Goal: Transaction & Acquisition: Purchase product/service

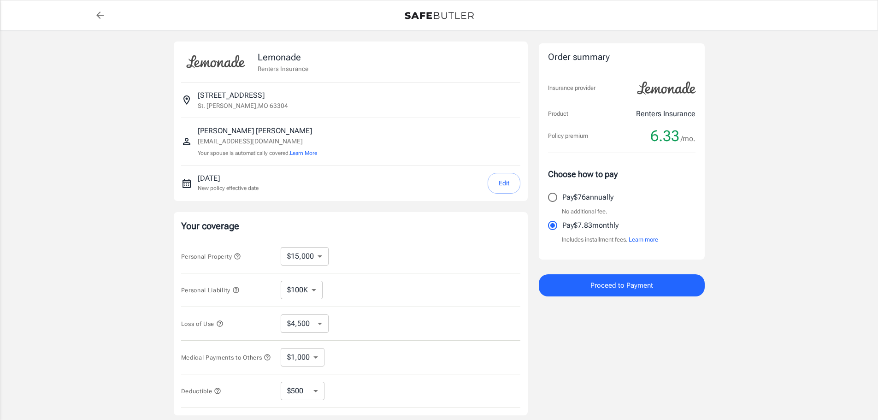
select select "15000"
select select "500"
click at [314, 291] on select "$100K $200K $300K $400K $500K" at bounding box center [302, 290] width 42 height 18
select select "300000"
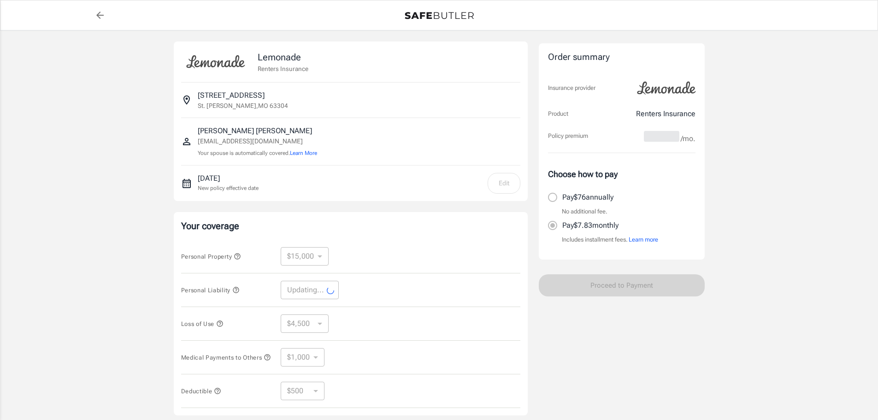
select select "300000"
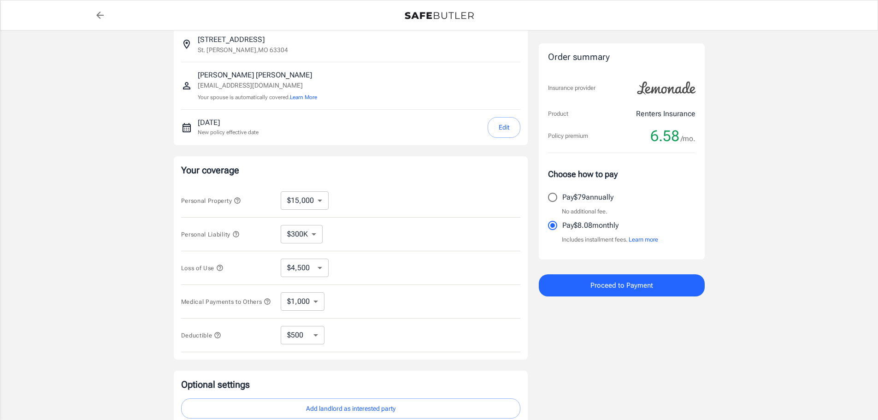
scroll to position [61, 0]
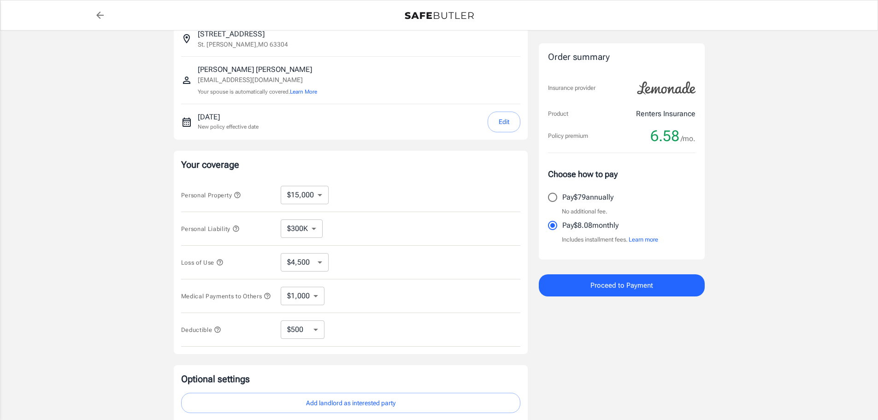
click at [317, 200] on select "$10,000 $15,000 $20,000 $25,000 $30,000 $40,000 $50,000 $100K $150K $200K $250K" at bounding box center [305, 195] width 48 height 18
select select "20000"
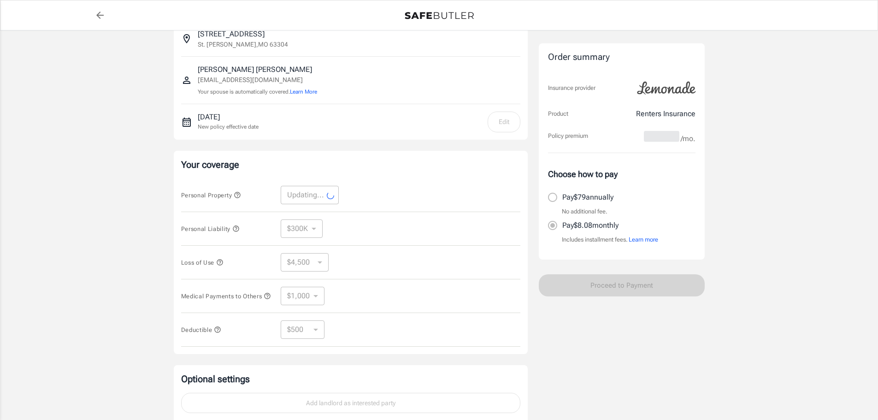
select select "20000"
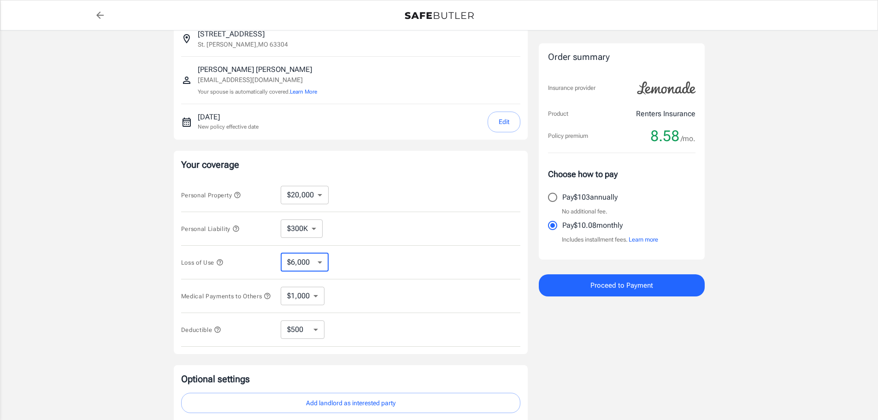
click at [320, 265] on select "$6,000 $9,000 $15,000 $24,000 $36,000 $54,000 $81,000 $120K $177K $198K" at bounding box center [305, 262] width 48 height 18
click at [384, 278] on div "Loss of Use $6,000 $9,000 $15,000 $24,000 $36,000 $54,000 $81,000 $120K $177K $…" at bounding box center [350, 263] width 339 height 34
click at [222, 265] on icon "button" at bounding box center [220, 262] width 6 height 6
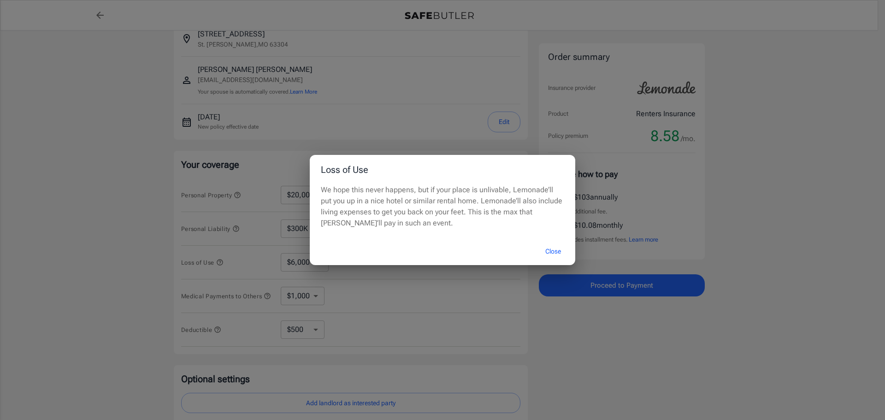
click at [551, 251] on button "Close" at bounding box center [553, 252] width 37 height 20
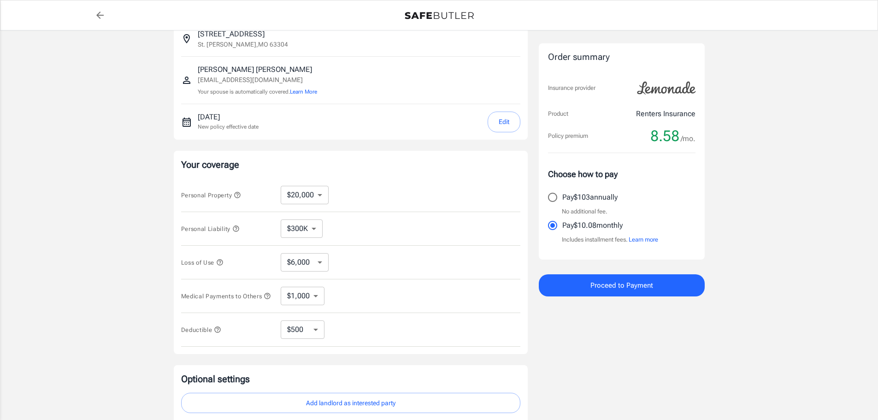
click at [325, 265] on select "$6,000 $9,000 $15,000 $24,000 $36,000 $54,000 $81,000 $120K $177K $198K" at bounding box center [305, 262] width 48 height 18
select select "15000"
click at [320, 258] on select "$6,000 $9,000 $15,000 $24,000 $36,000 $54,000 $81,000 $120K $177K $198K" at bounding box center [305, 262] width 48 height 18
select select "24000"
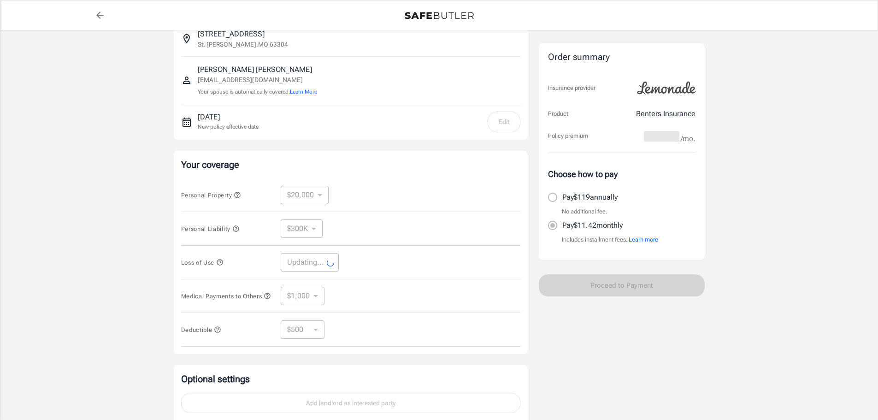
select select "24000"
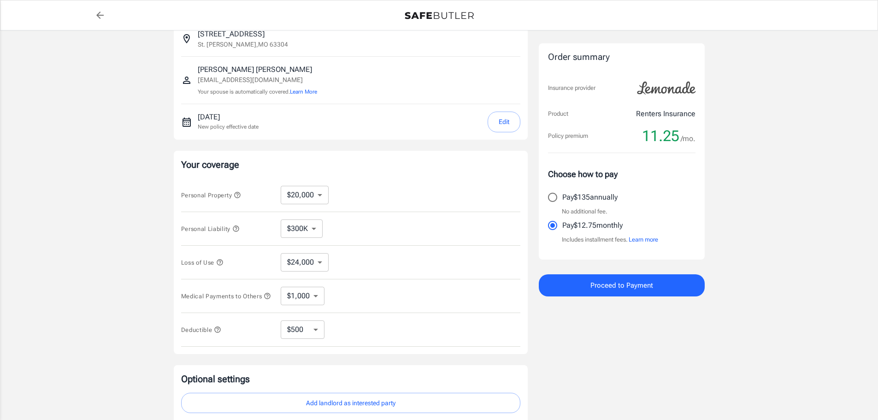
click at [314, 303] on select "$1,000 $2,000 $3,000 $4,000 $5,000" at bounding box center [303, 296] width 44 height 18
click at [346, 292] on div "Medical Payments to Others $1,000 $2,000 $3,000 $4,000 $5,000 ​" at bounding box center [350, 296] width 339 height 34
click at [317, 338] on select "$250 $500 $1,000 $2,500" at bounding box center [303, 329] width 44 height 18
select select "1000"
click at [312, 335] on select "$250 $500 $1,000 $2,500" at bounding box center [303, 329] width 44 height 18
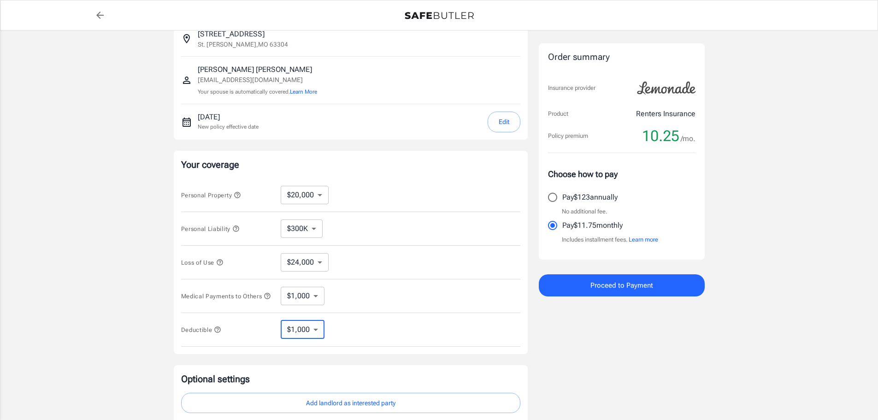
select select "2500"
click at [317, 337] on select "$250 $500 $1,000 $2,500" at bounding box center [303, 329] width 44 height 18
select select "250"
click at [317, 335] on select "$250 $500 $1,000 $2,500" at bounding box center [303, 329] width 44 height 18
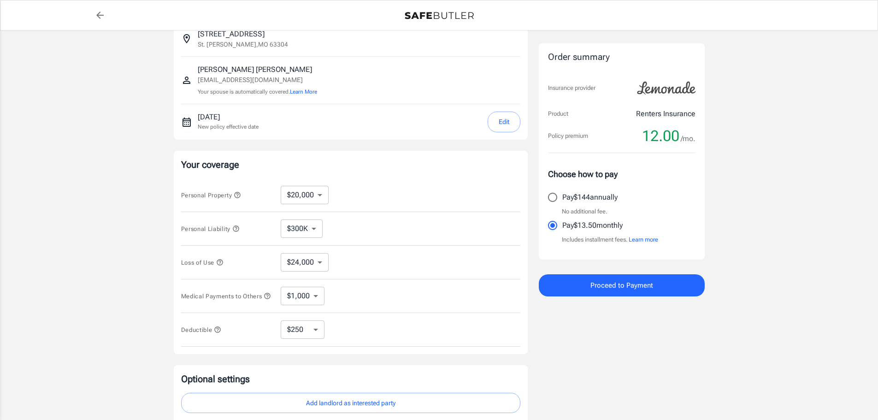
click at [338, 335] on icon at bounding box center [333, 329] width 11 height 11
click at [321, 259] on select "$6,000 $9,000 $15,000 $24,000 $36,000 $54,000 $81,000 $120K $177K $198K" at bounding box center [305, 262] width 48 height 18
click at [343, 259] on icon at bounding box center [337, 262] width 11 height 11
click at [571, 290] on button "Proceed to Payment" at bounding box center [622, 285] width 166 height 22
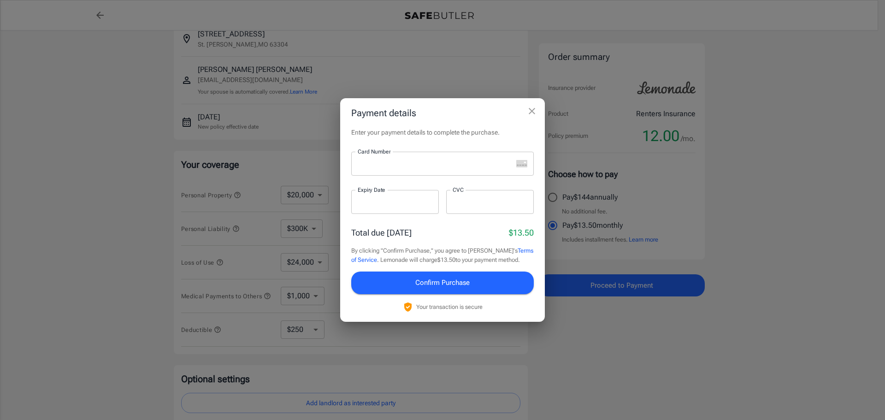
click at [530, 113] on icon "close" at bounding box center [532, 111] width 6 height 6
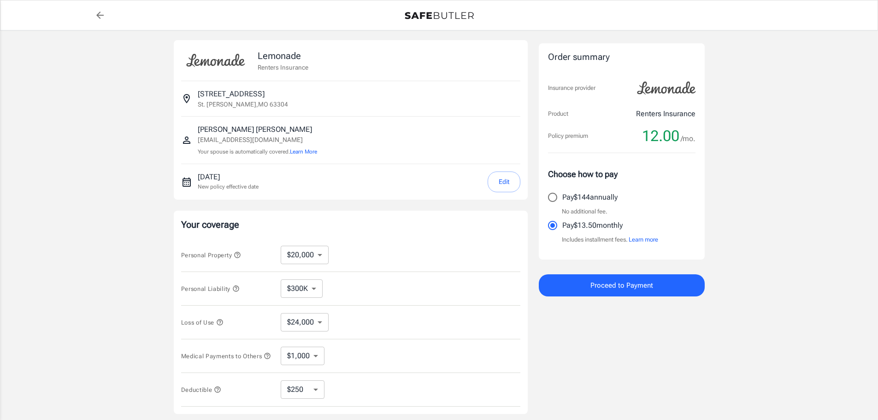
scroll to position [0, 0]
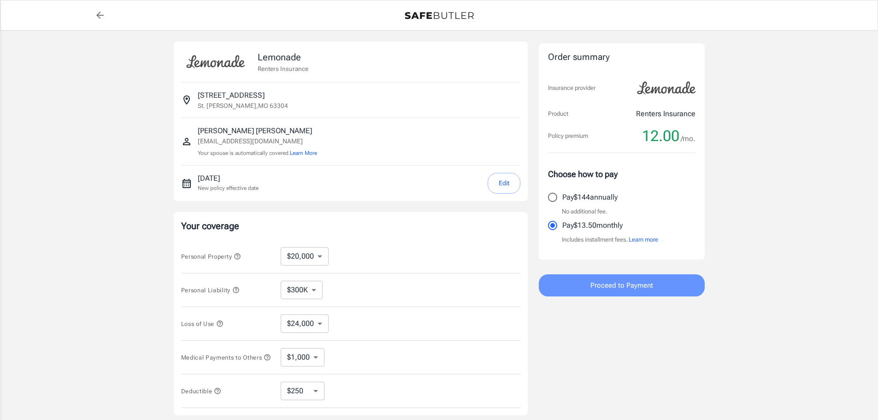
click at [662, 290] on button "Proceed to Payment" at bounding box center [622, 285] width 166 height 22
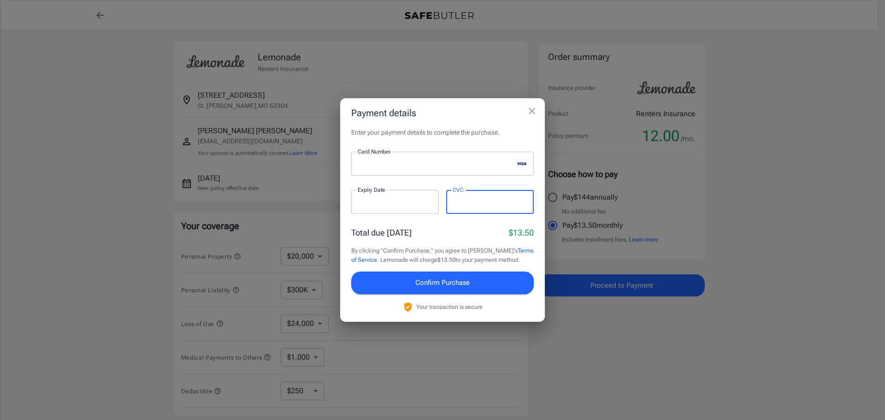
click at [492, 283] on button "Confirm Purchase" at bounding box center [442, 283] width 183 height 22
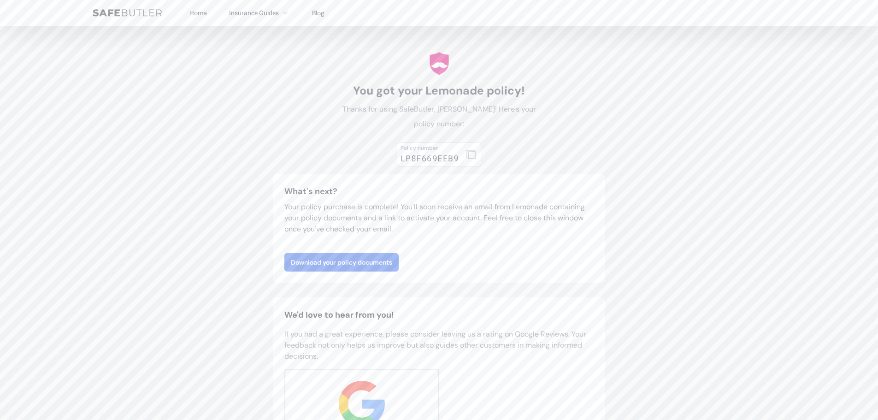
scroll to position [61, 0]
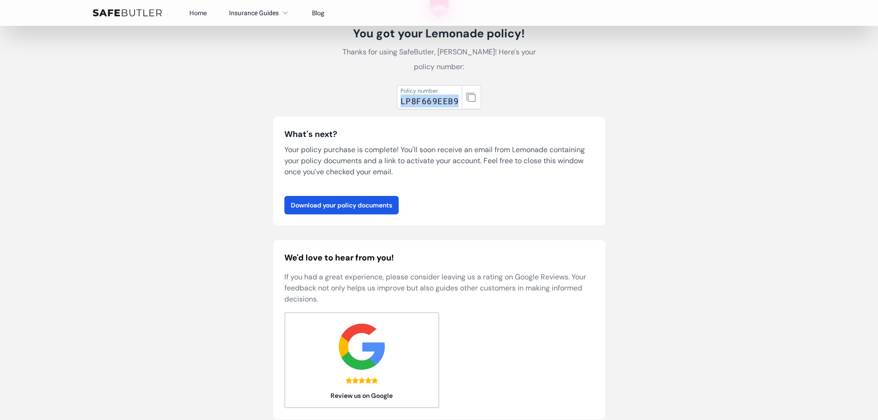
drag, startPoint x: 456, startPoint y: 100, endPoint x: 402, endPoint y: 103, distance: 55.0
click at [402, 103] on div "LP8F669EEB9" at bounding box center [430, 101] width 58 height 13
click at [370, 207] on link "Download your policy documents" at bounding box center [341, 205] width 114 height 18
